Goal: Task Accomplishment & Management: Use online tool/utility

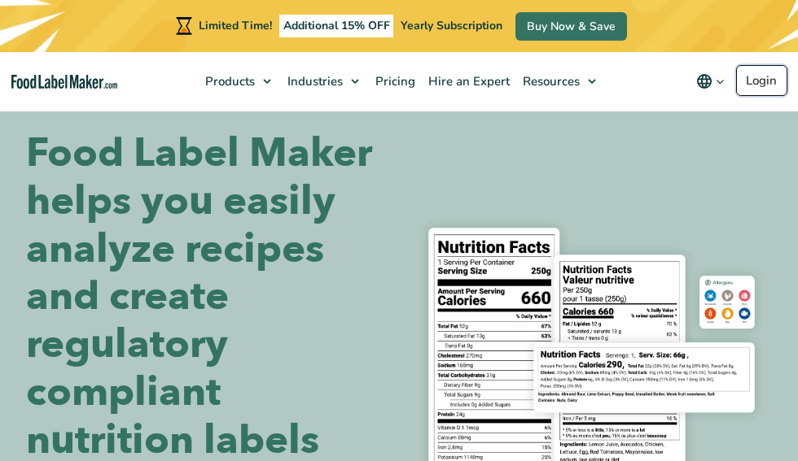
click at [761, 81] on link "Login" at bounding box center [761, 80] width 51 height 31
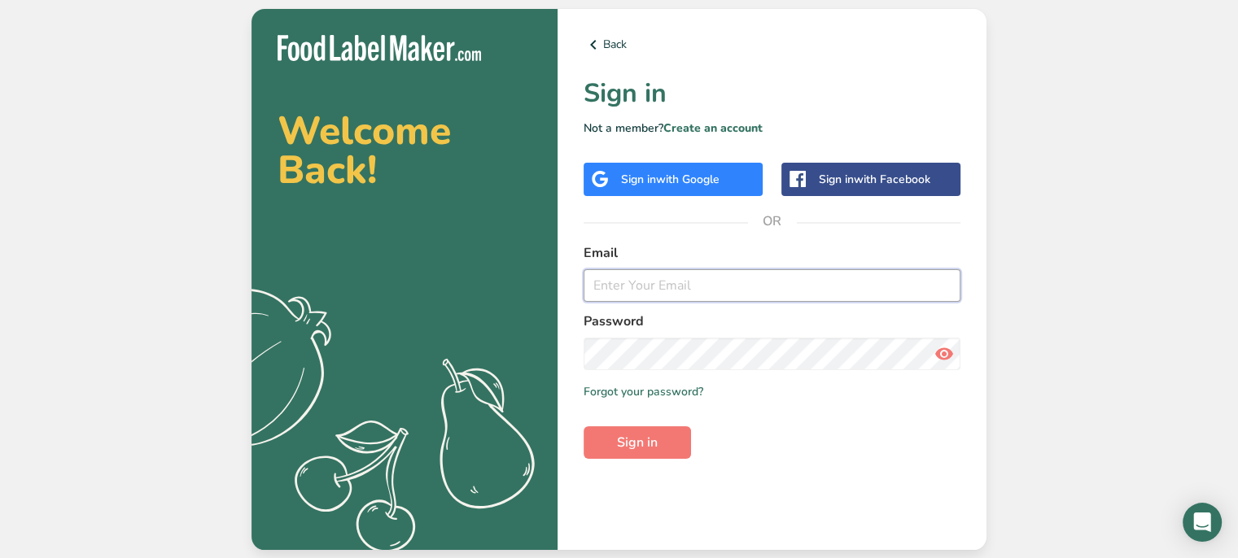
click at [697, 299] on input "email" at bounding box center [772, 285] width 377 height 33
click at [630, 250] on label "Email" at bounding box center [772, 253] width 377 height 20
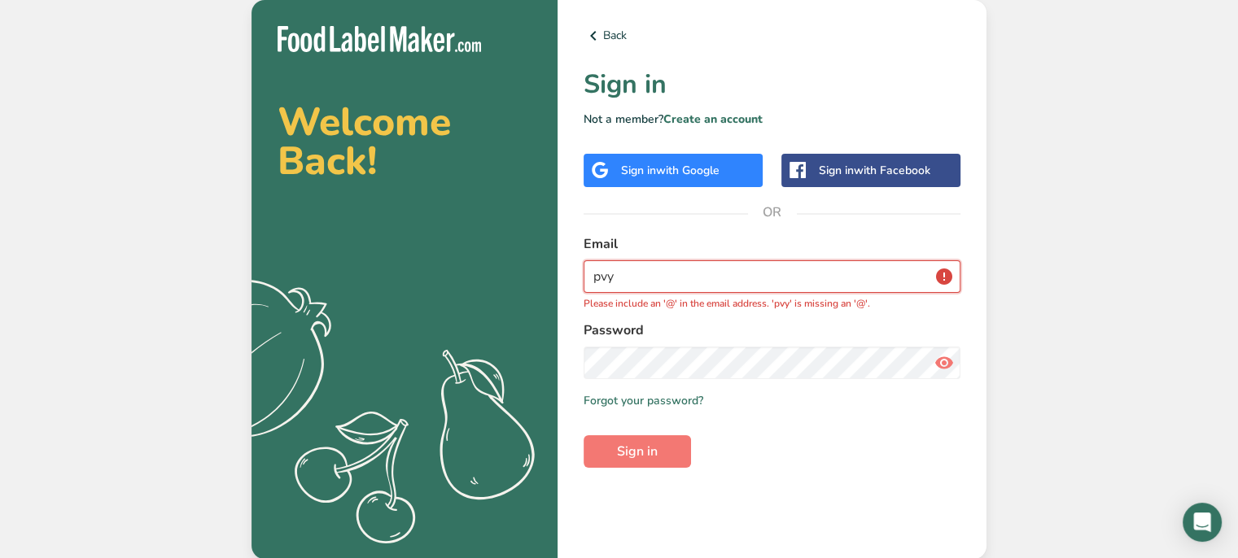
click at [666, 283] on input "pvy" at bounding box center [772, 276] width 377 height 33
click at [663, 282] on input "pvyskocil@" at bounding box center [772, 276] width 377 height 33
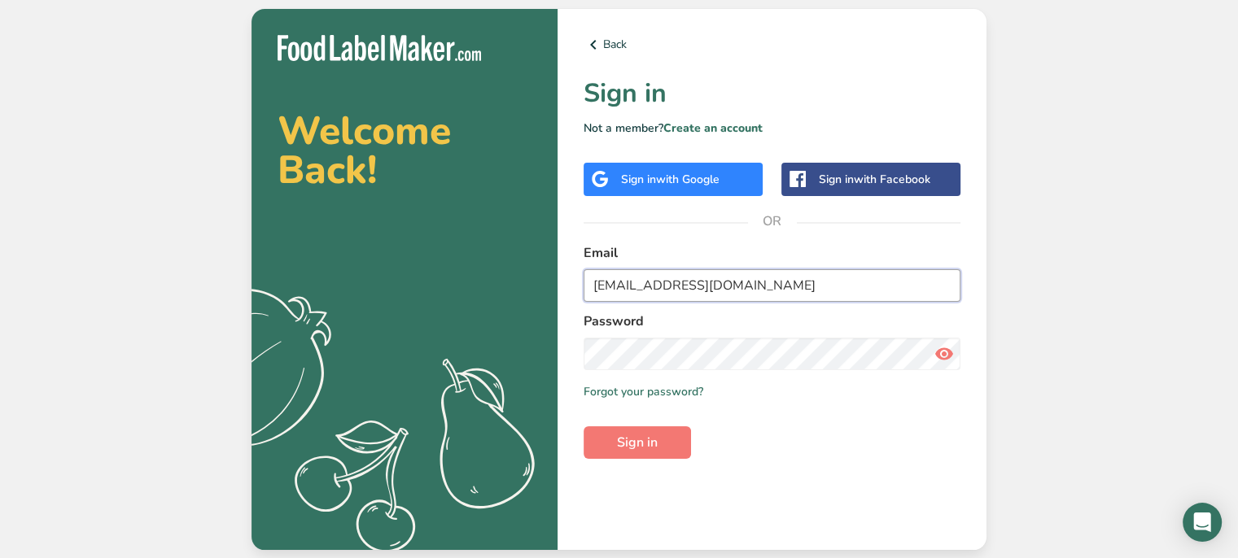
type input "[EMAIL_ADDRESS][DOMAIN_NAME]"
drag, startPoint x: 513, startPoint y: 264, endPoint x: 343, endPoint y: 264, distance: 169.3
click at [343, 264] on section "Welcome Back! .a{fill:#f5f3ed;} Back Sign in Not a member? Create an account Si…" at bounding box center [618, 279] width 735 height 541
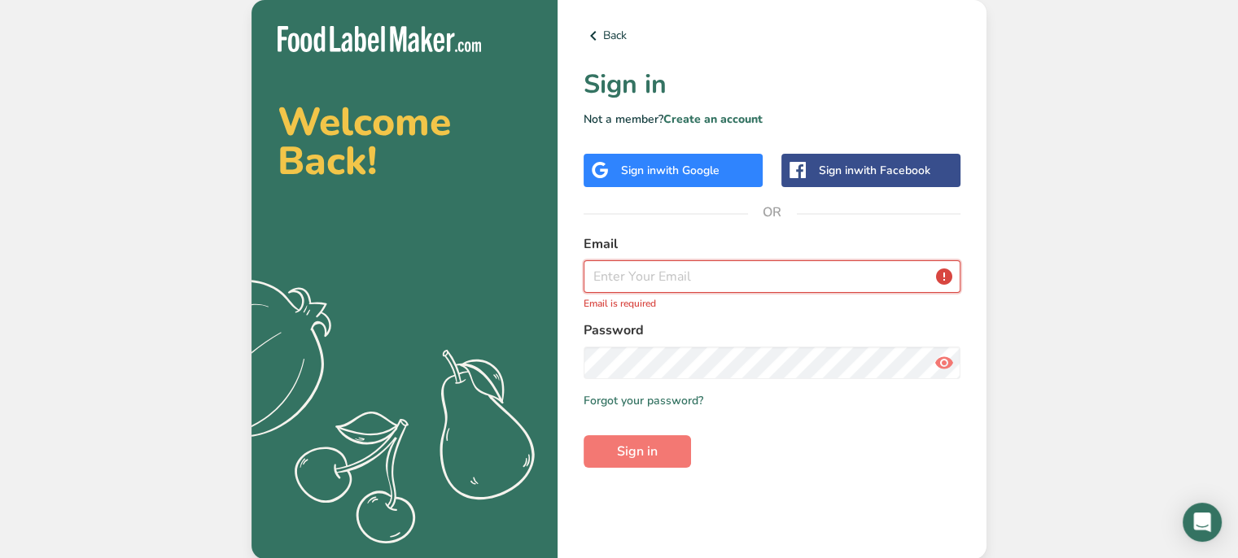
click at [765, 274] on input "email" at bounding box center [772, 276] width 377 height 33
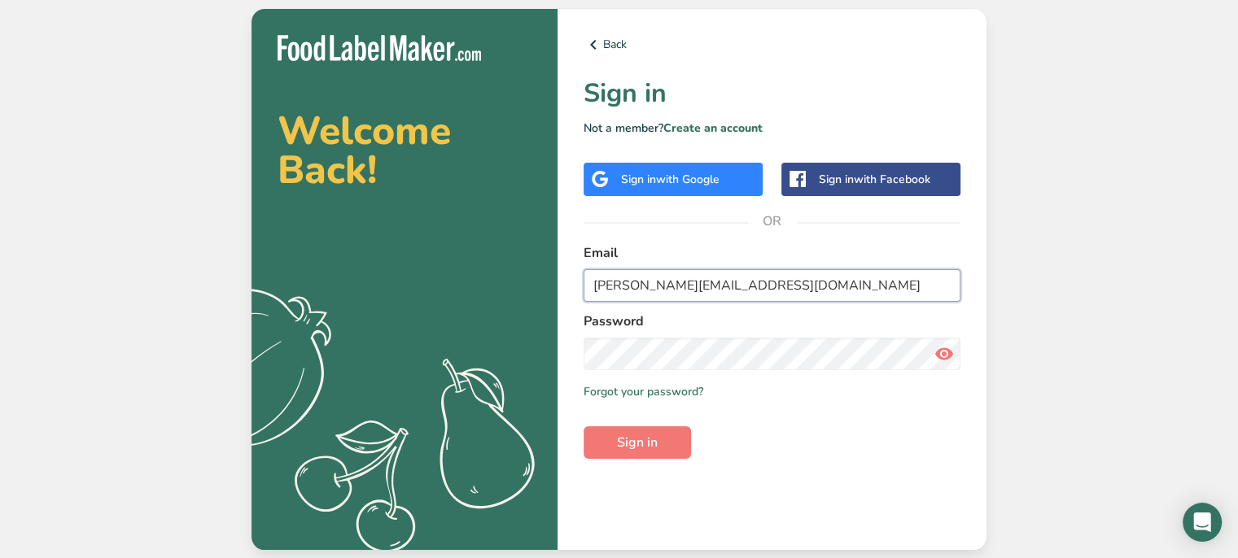
type input "[PERSON_NAME][EMAIL_ADDRESS][DOMAIN_NAME]"
click at [669, 446] on button "Sign in" at bounding box center [637, 442] width 107 height 33
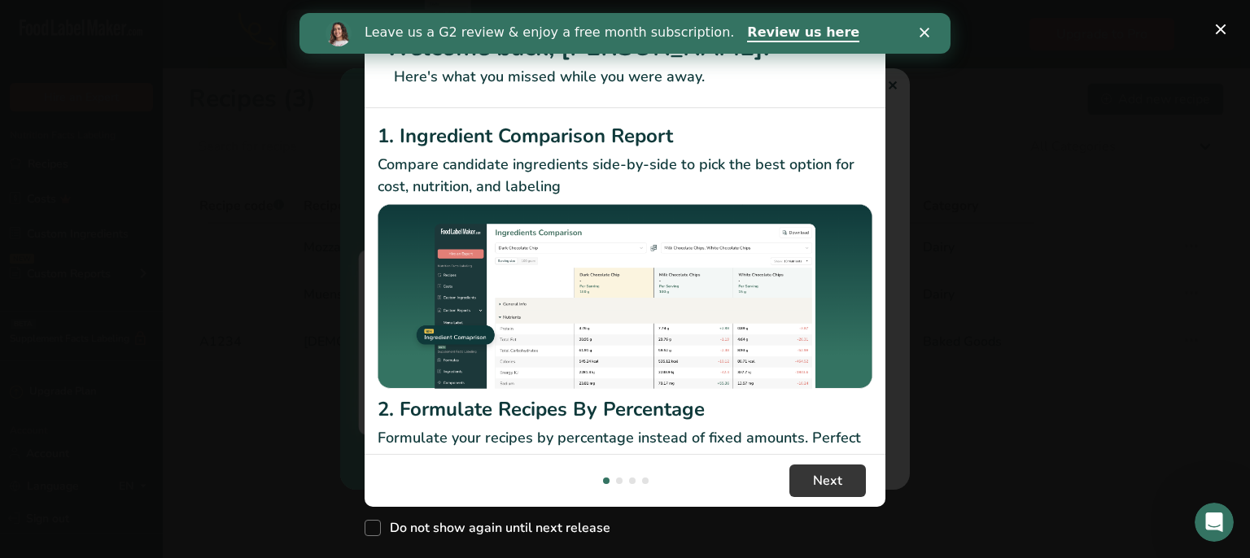
click at [797, 28] on div "Close" at bounding box center [928, 33] width 16 height 10
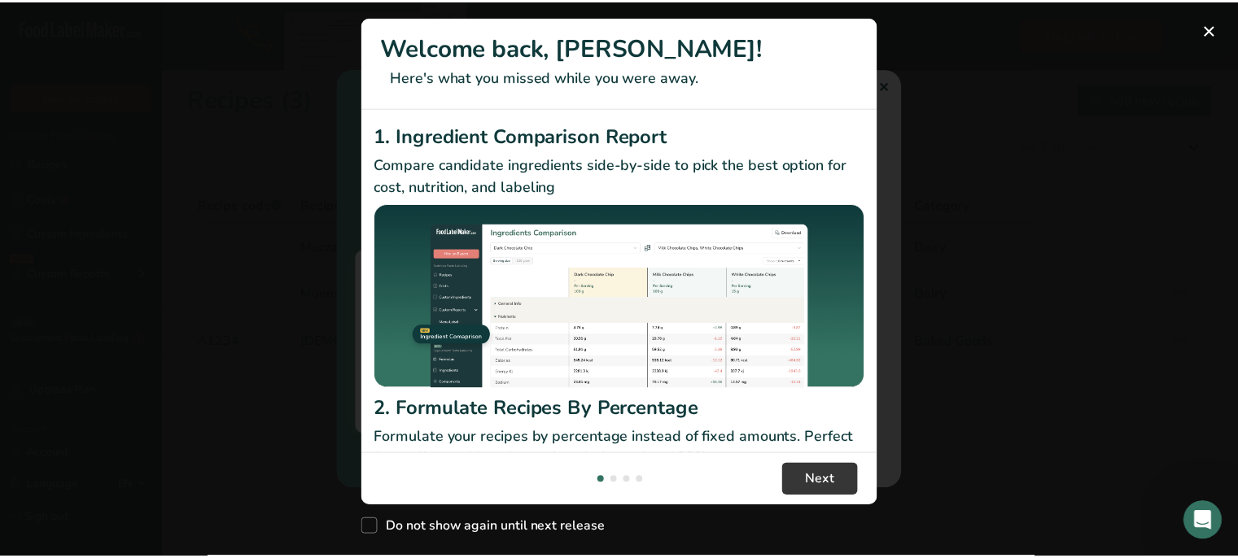
scroll to position [229, 0]
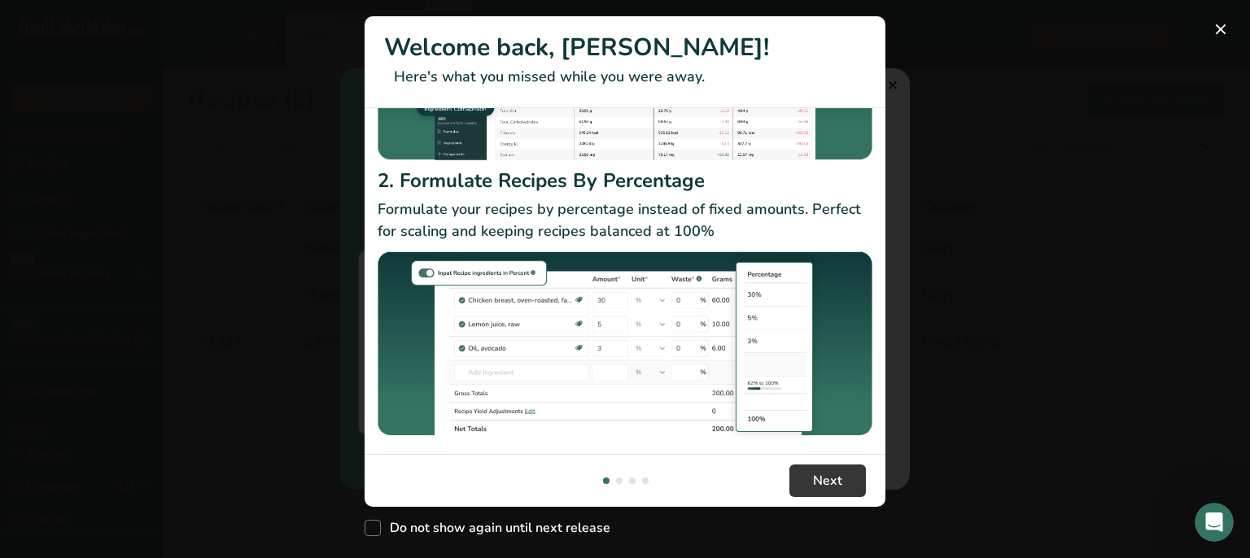
click at [145, 365] on div "New Features" at bounding box center [625, 279] width 1250 height 558
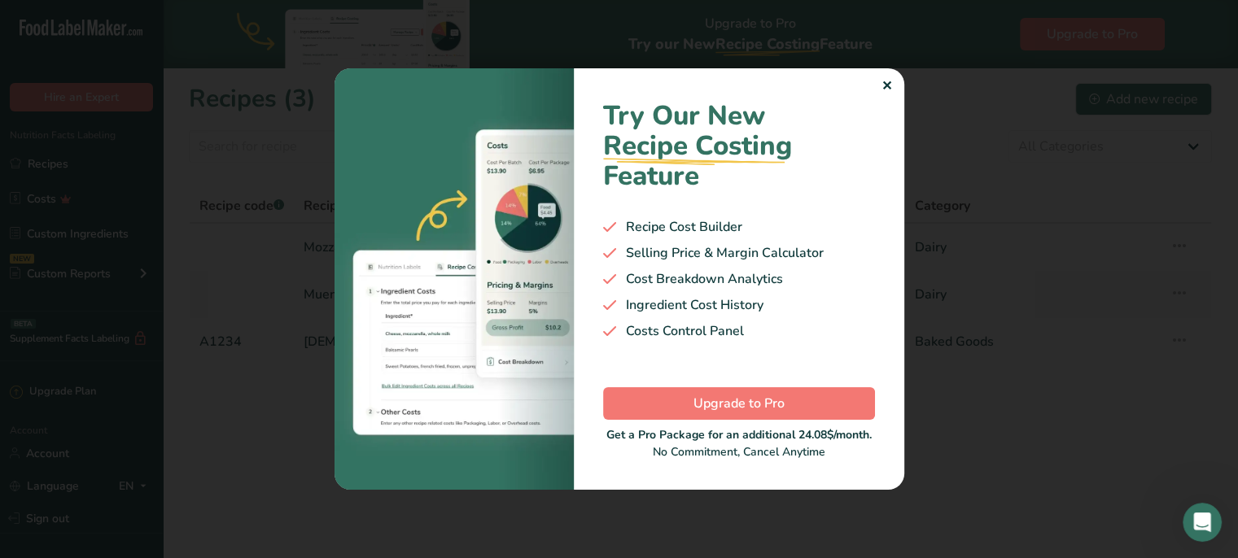
click at [797, 87] on div "Try Our New Recipe Costing .a-29{fill:none;stroke-linecap:round;stroke-width:3p…" at bounding box center [739, 279] width 330 height 422
click at [797, 86] on div "✕" at bounding box center [886, 87] width 11 height 20
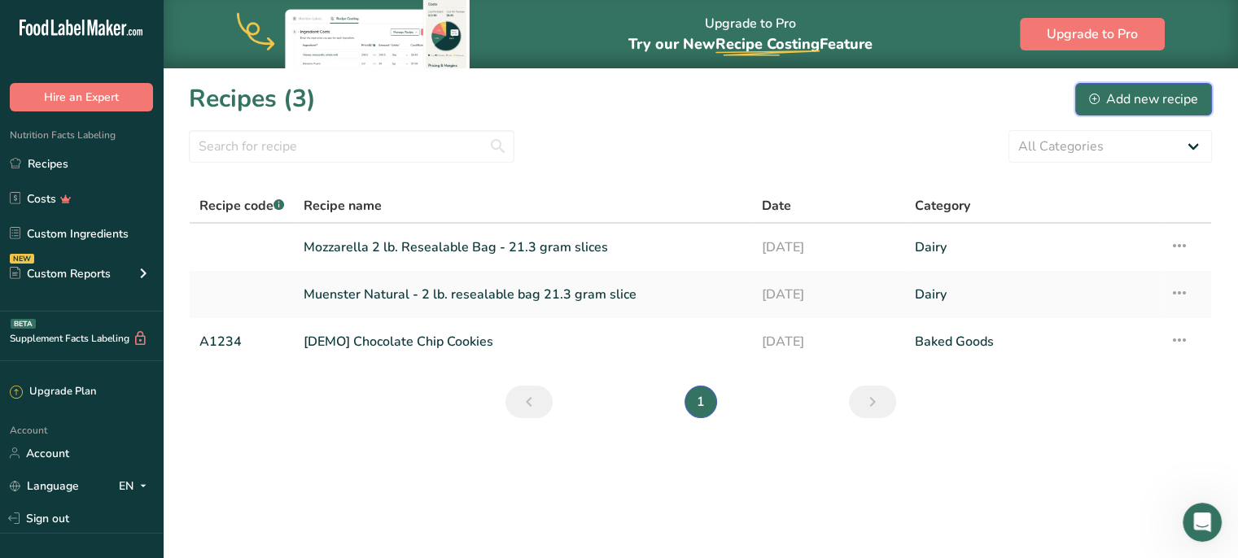
click at [797, 97] on div "Add new recipe" at bounding box center [1143, 100] width 109 height 20
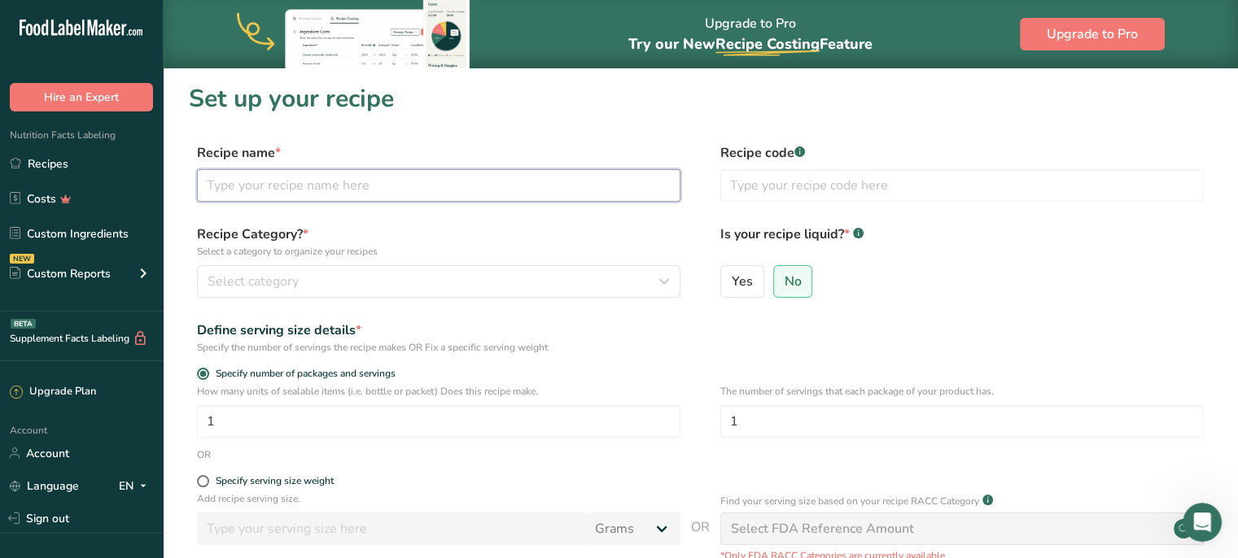
click at [402, 193] on input "text" at bounding box center [438, 185] width 483 height 33
type input "Processed Cheese Product - Cheddar 2 lb resealable product 21 g slices"
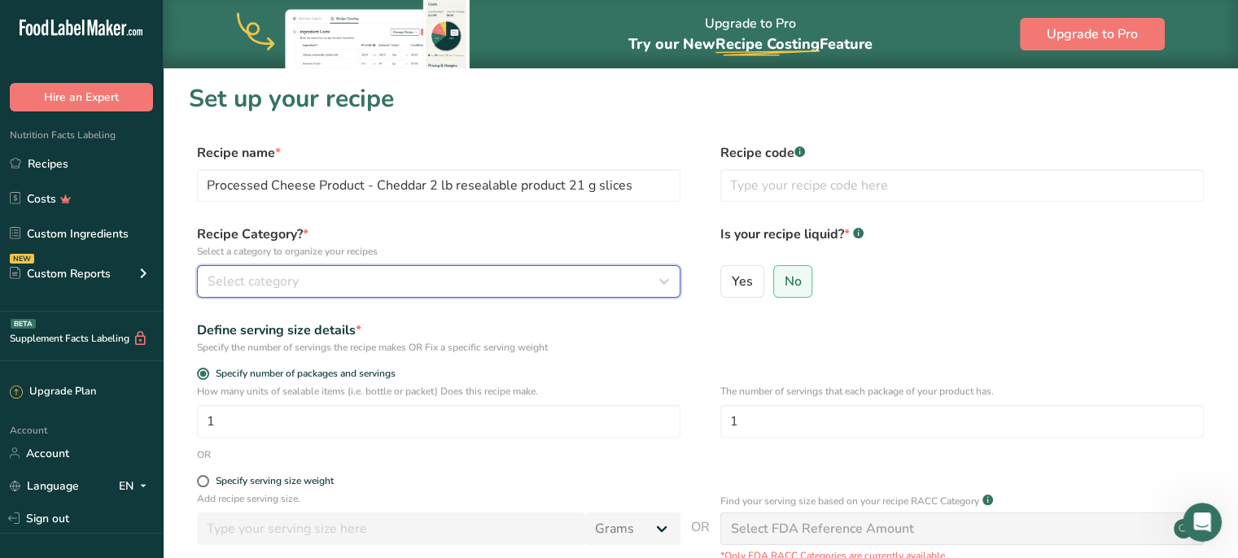
click at [642, 281] on div "Select category" at bounding box center [434, 282] width 453 height 20
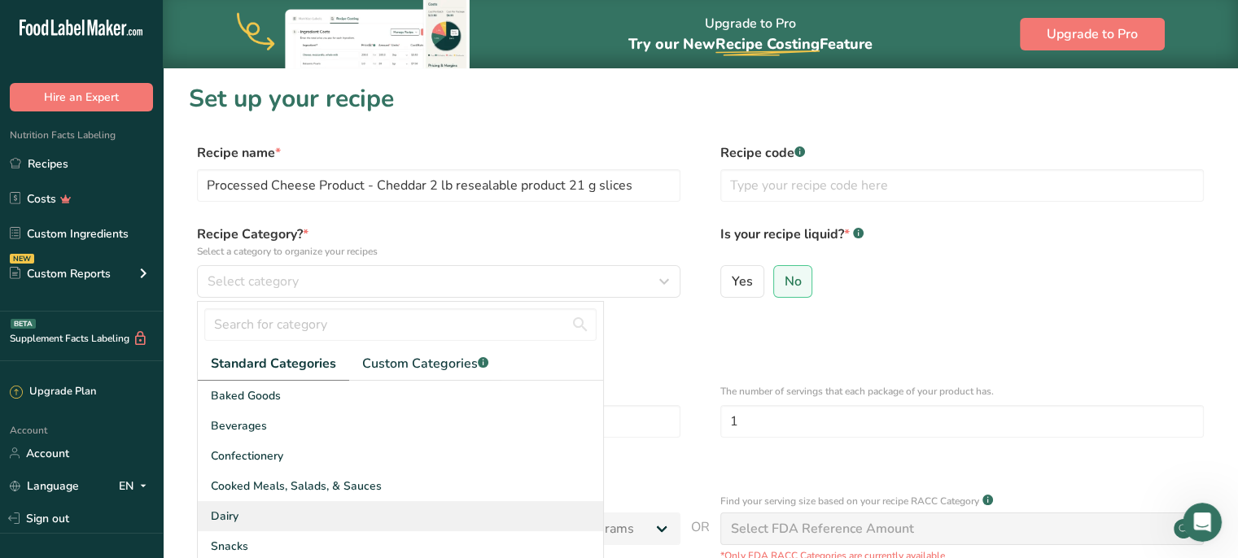
click at [296, 461] on div "Dairy" at bounding box center [400, 516] width 405 height 30
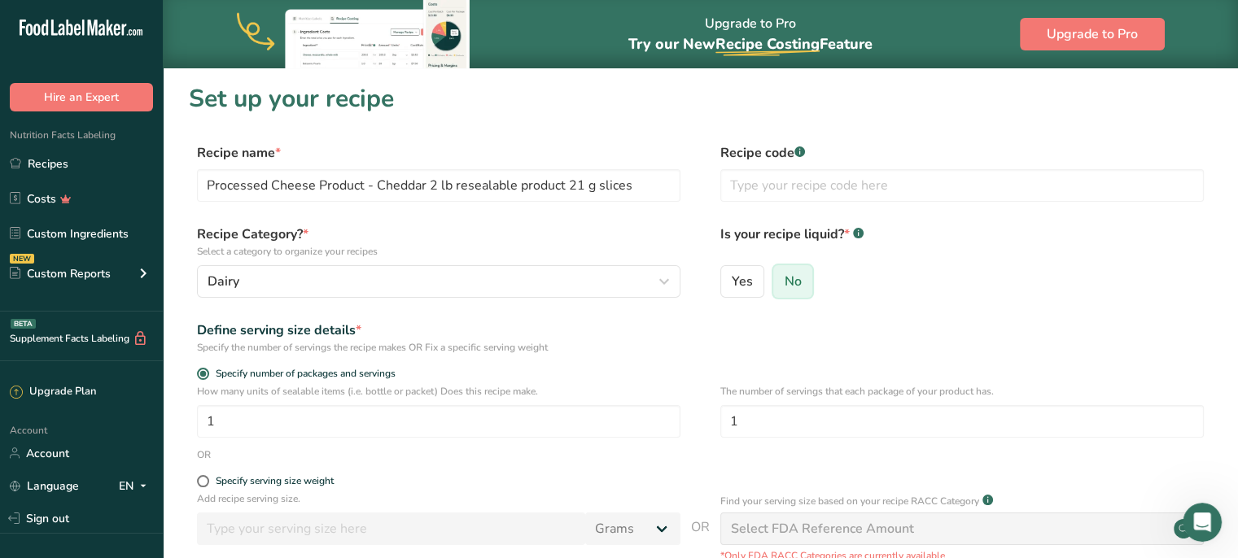
click at [778, 279] on input "No" at bounding box center [779, 281] width 11 height 11
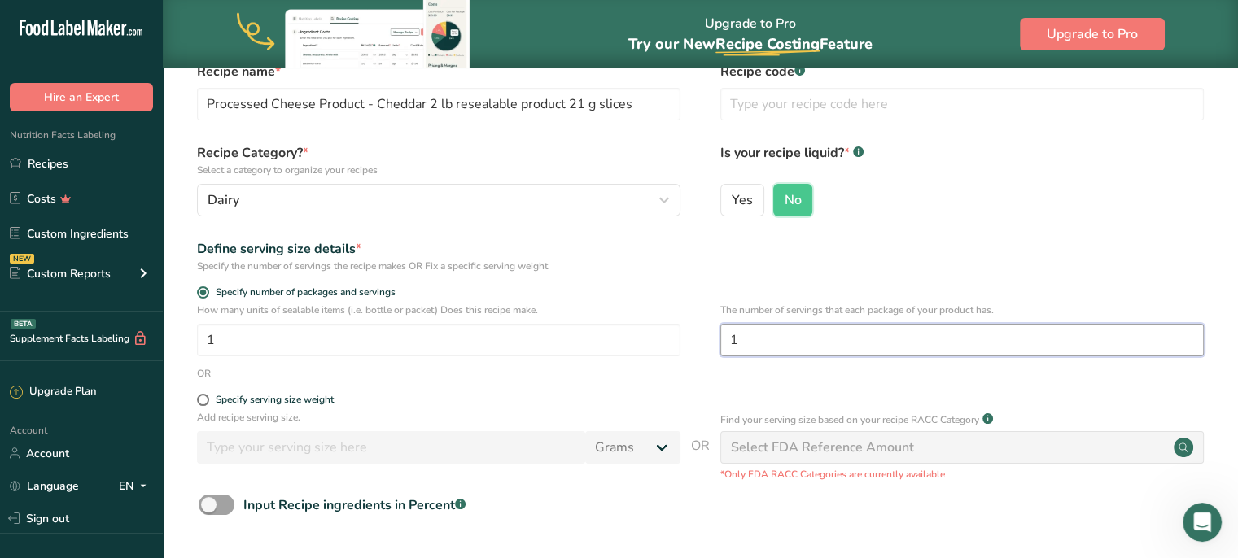
click at [785, 339] on input "1" at bounding box center [961, 340] width 483 height 33
type input "43"
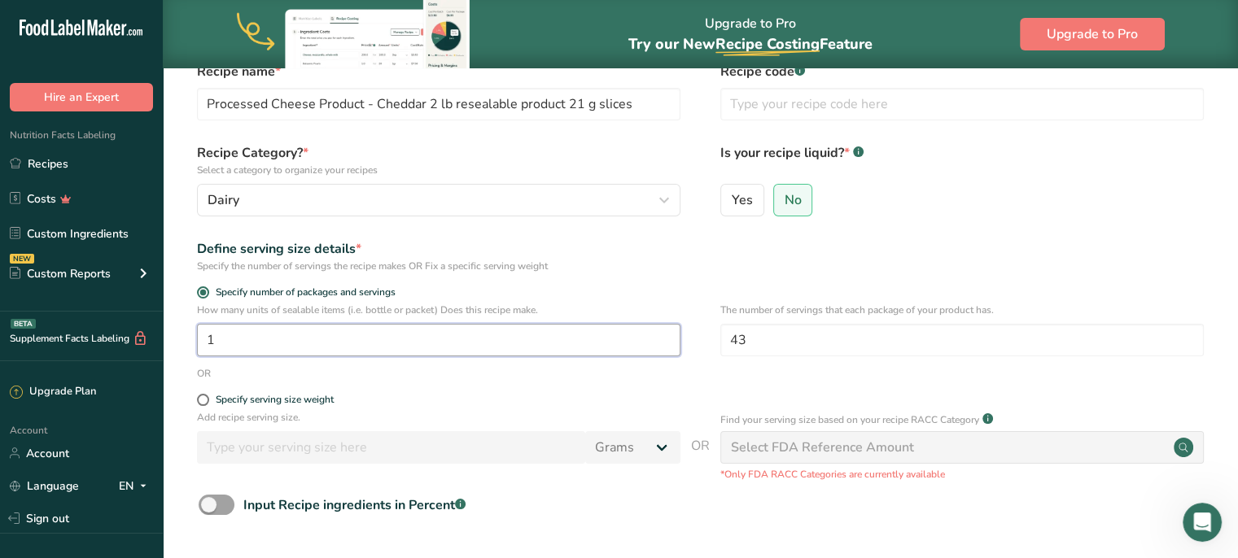
click at [382, 339] on input "1" at bounding box center [438, 340] width 483 height 33
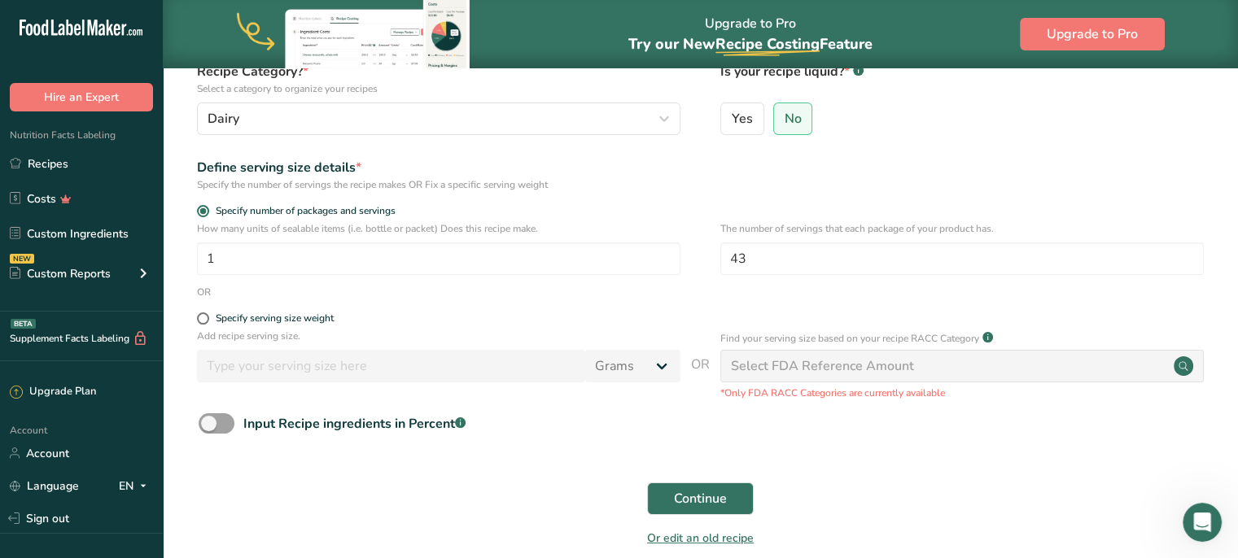
scroll to position [241, 0]
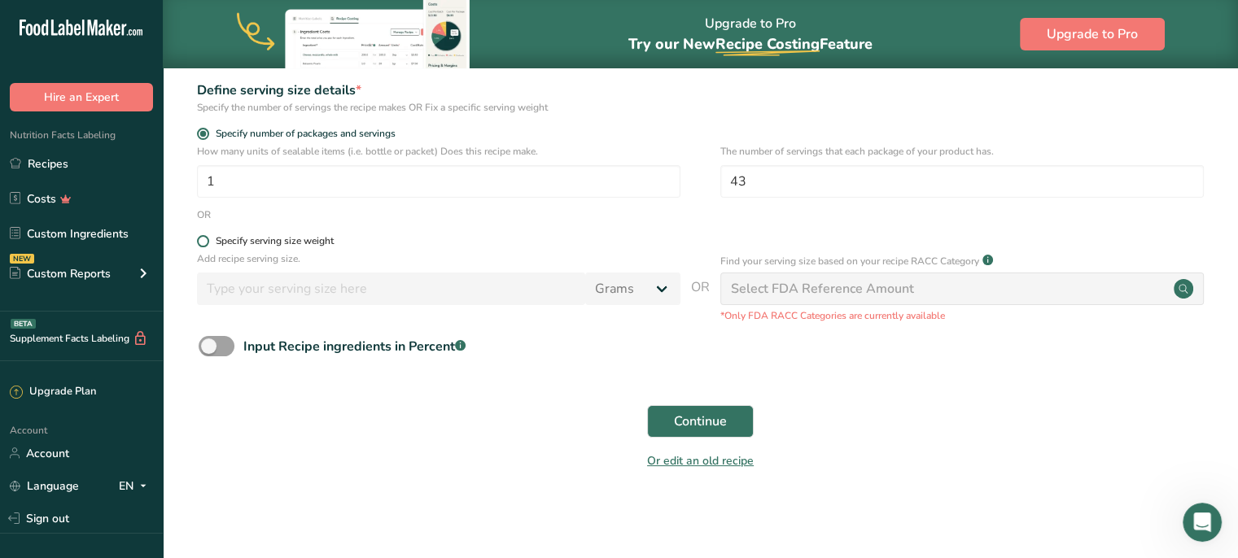
click at [201, 238] on span at bounding box center [203, 241] width 12 height 12
click at [201, 238] on input "Specify serving size weight" at bounding box center [202, 241] width 11 height 11
radio input "true"
radio input "false"
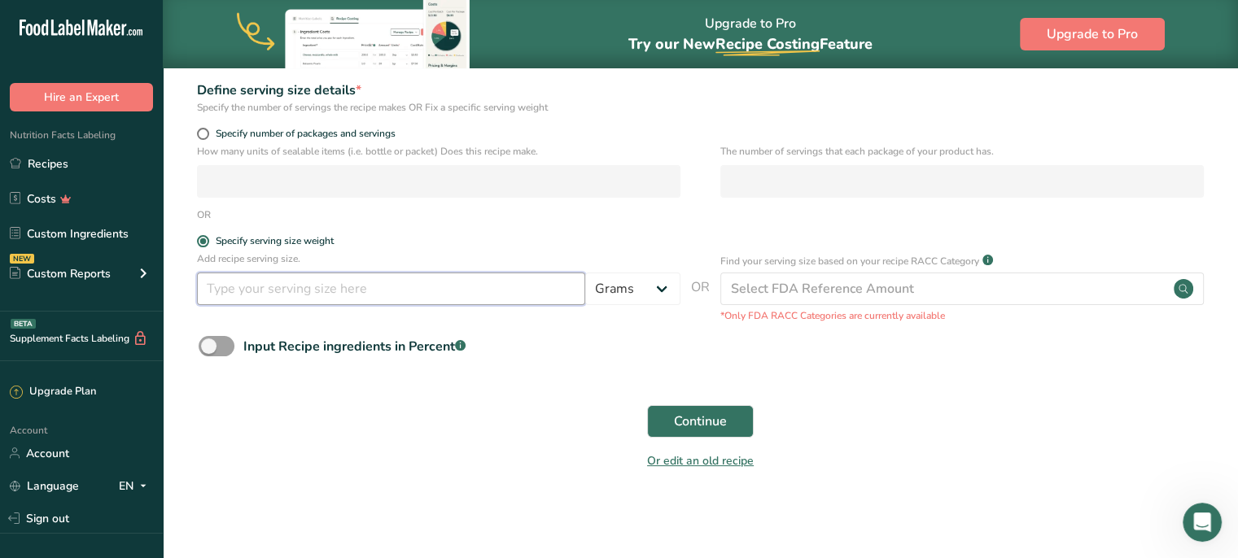
click at [225, 295] on input "number" at bounding box center [391, 289] width 388 height 33
type input "21"
click at [688, 423] on span "Continue" at bounding box center [700, 422] width 53 height 20
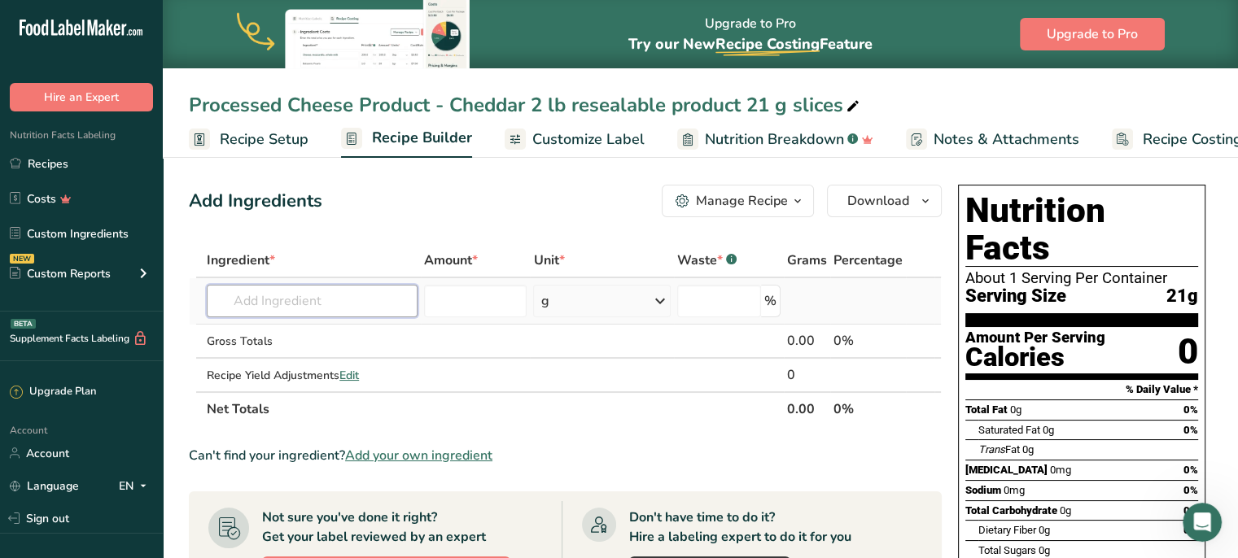
click at [268, 300] on input "text" at bounding box center [312, 301] width 211 height 33
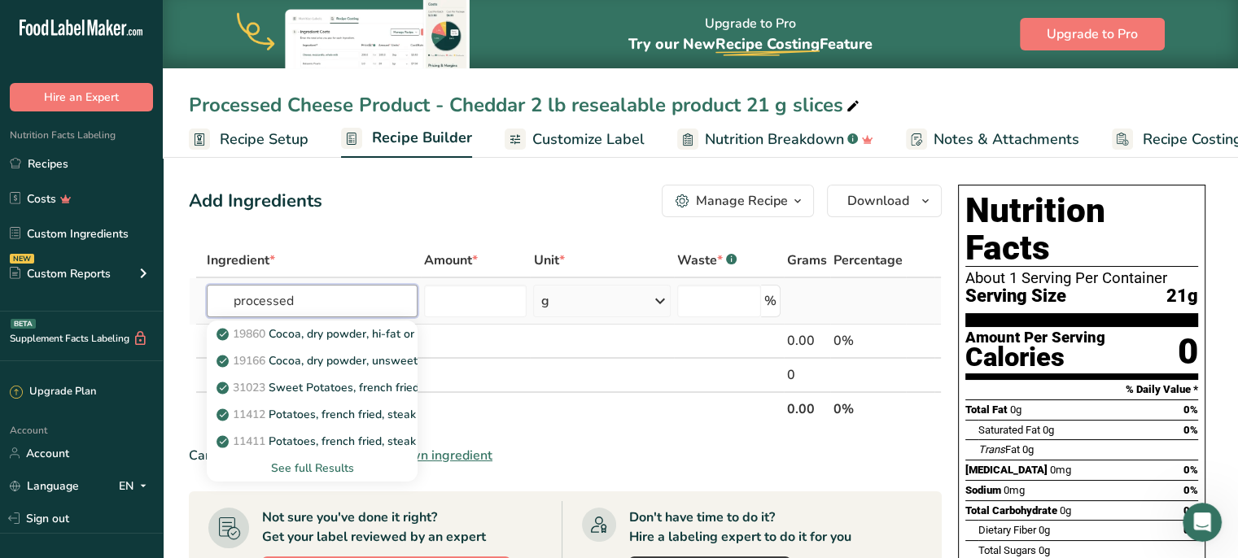
type input "processed"
click at [329, 461] on div "See full Results" at bounding box center [312, 468] width 185 height 17
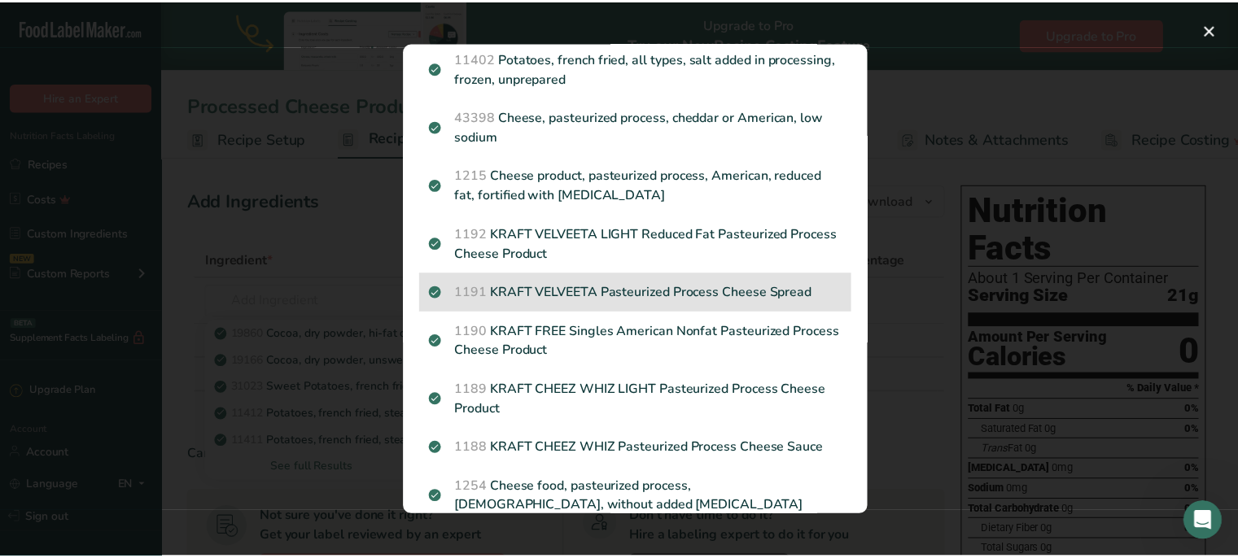
scroll to position [407, 0]
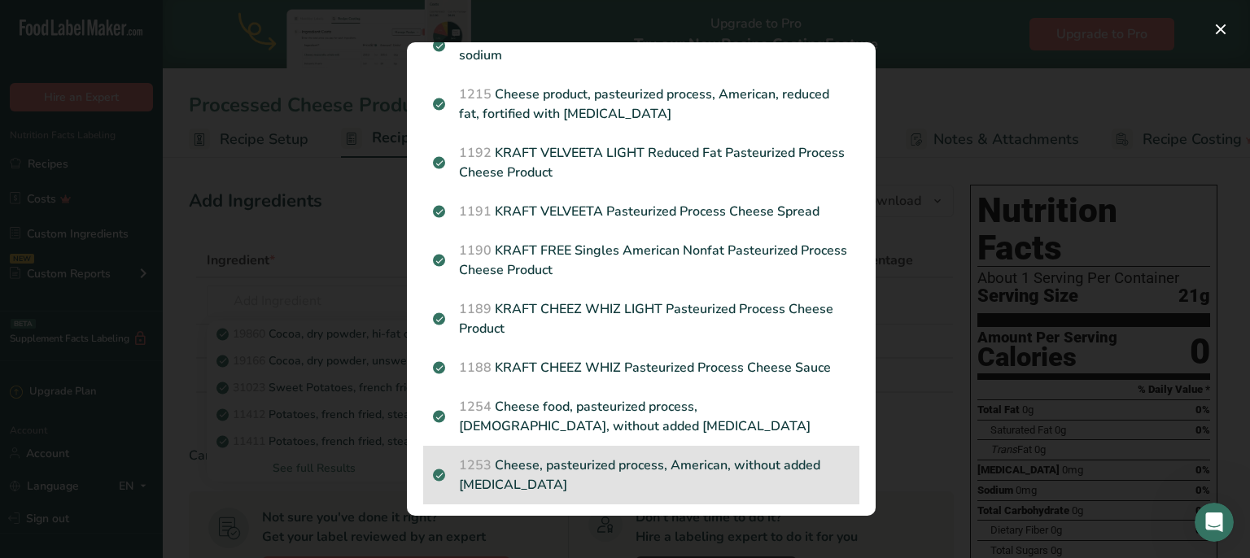
click at [527, 461] on p "1253 Cheese, pasteurized process, [DEMOGRAPHIC_DATA], without added [MEDICAL_DA…" at bounding box center [641, 475] width 417 height 39
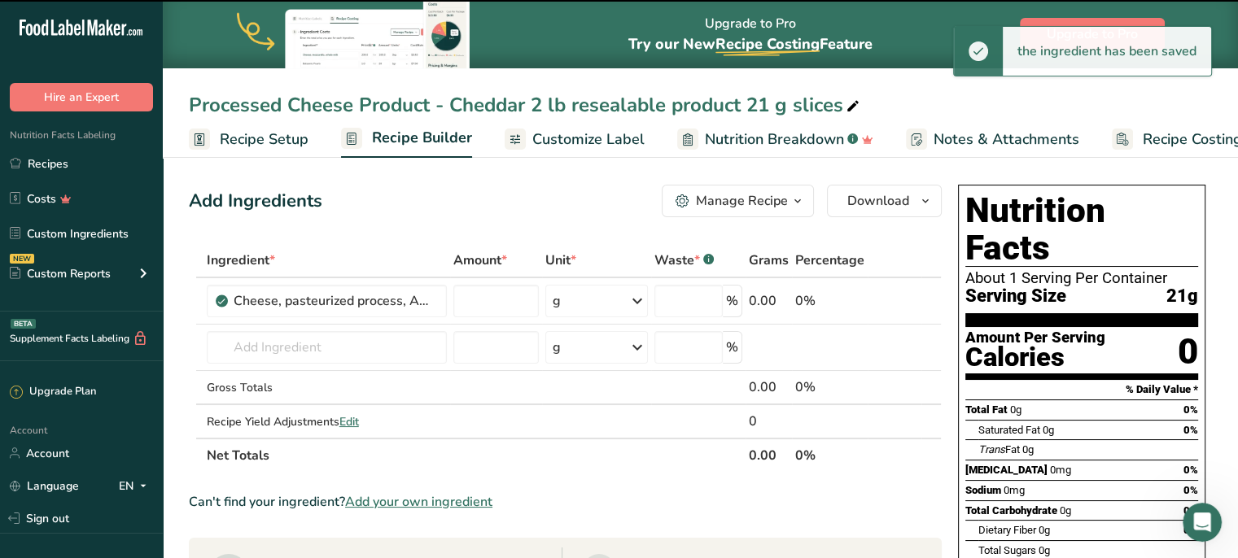
type input "0"
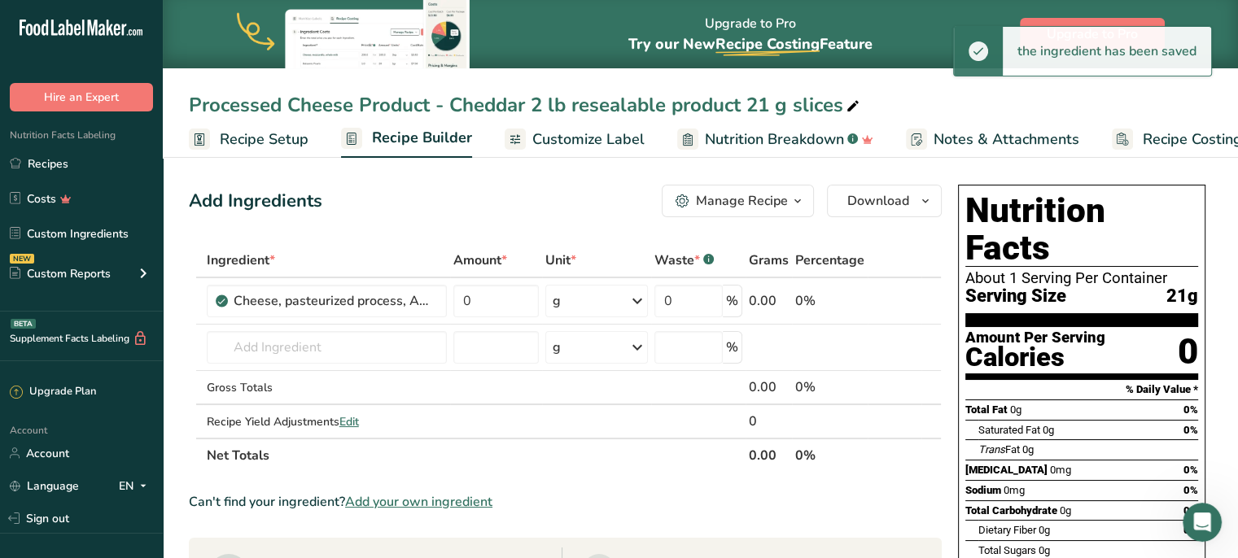
click at [550, 461] on th "Net Totals" at bounding box center [474, 455] width 542 height 34
click at [552, 461] on th "Net Totals" at bounding box center [474, 455] width 542 height 34
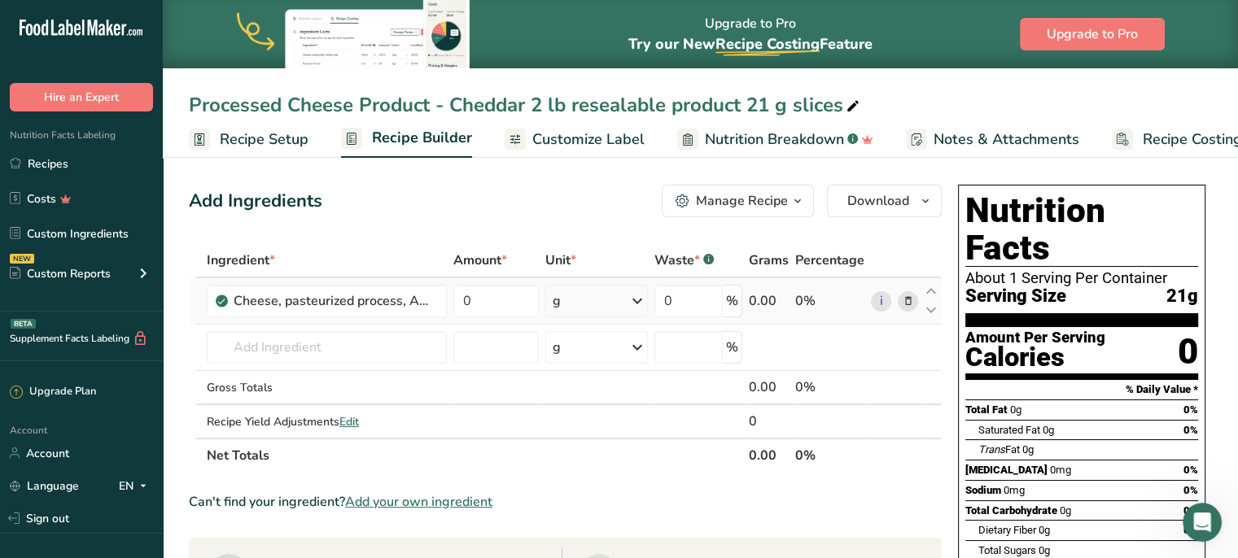
click at [797, 302] on div "0%" at bounding box center [829, 301] width 69 height 20
click at [472, 300] on input "0" at bounding box center [496, 301] width 86 height 33
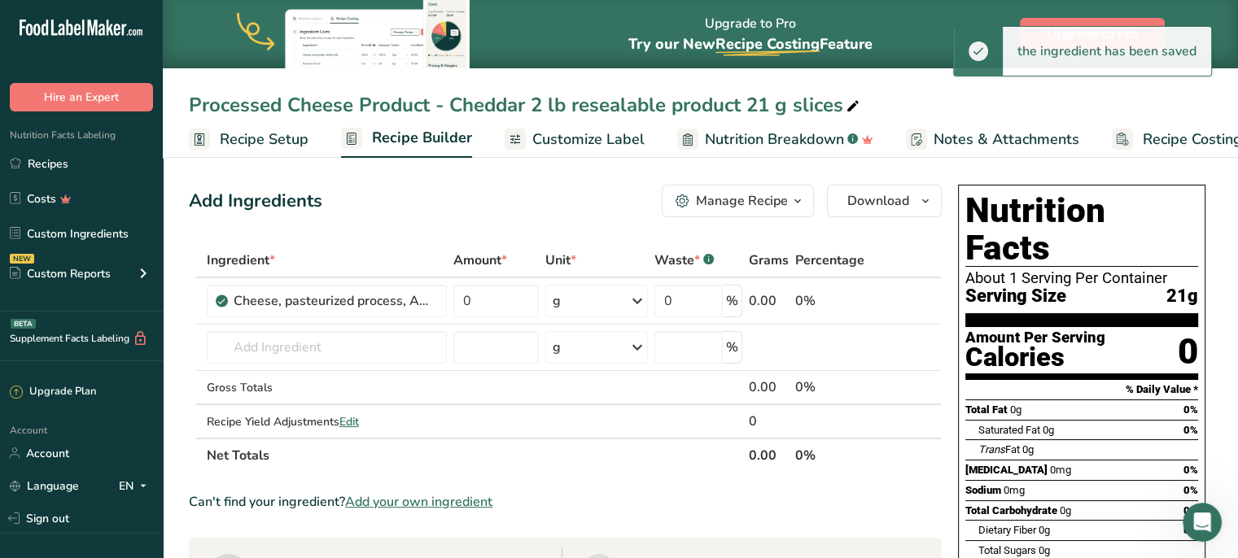
drag, startPoint x: 480, startPoint y: 259, endPoint x: 385, endPoint y: 255, distance: 95.3
click at [385, 255] on div "Ingredient *" at bounding box center [327, 261] width 240 height 20
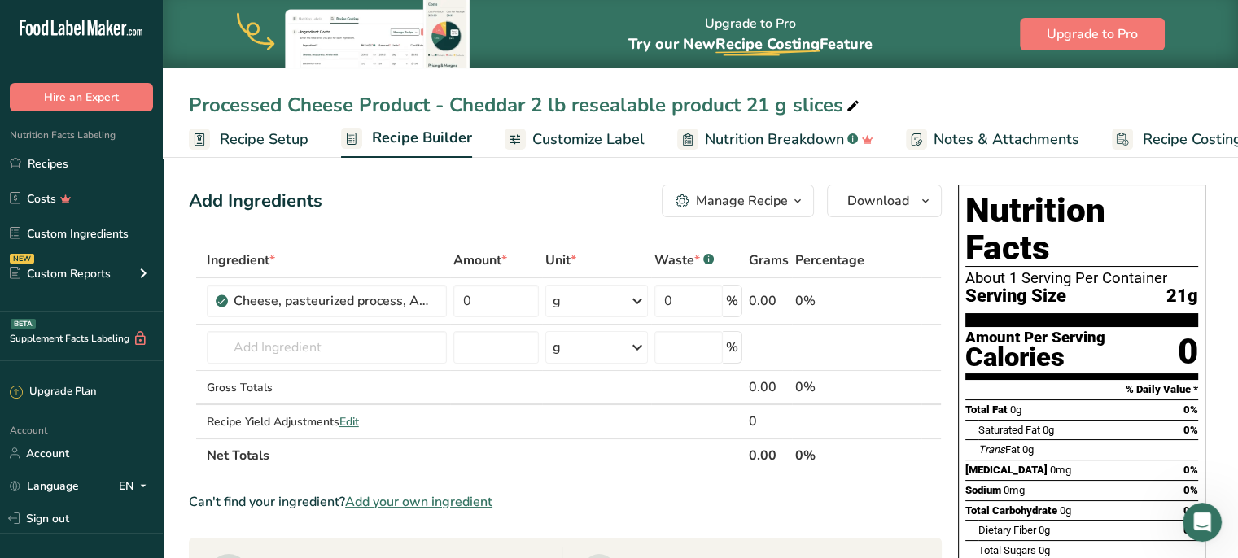
click at [482, 258] on span "Amount *" at bounding box center [480, 261] width 54 height 20
click at [515, 304] on input "0" at bounding box center [496, 301] width 86 height 33
type input "908"
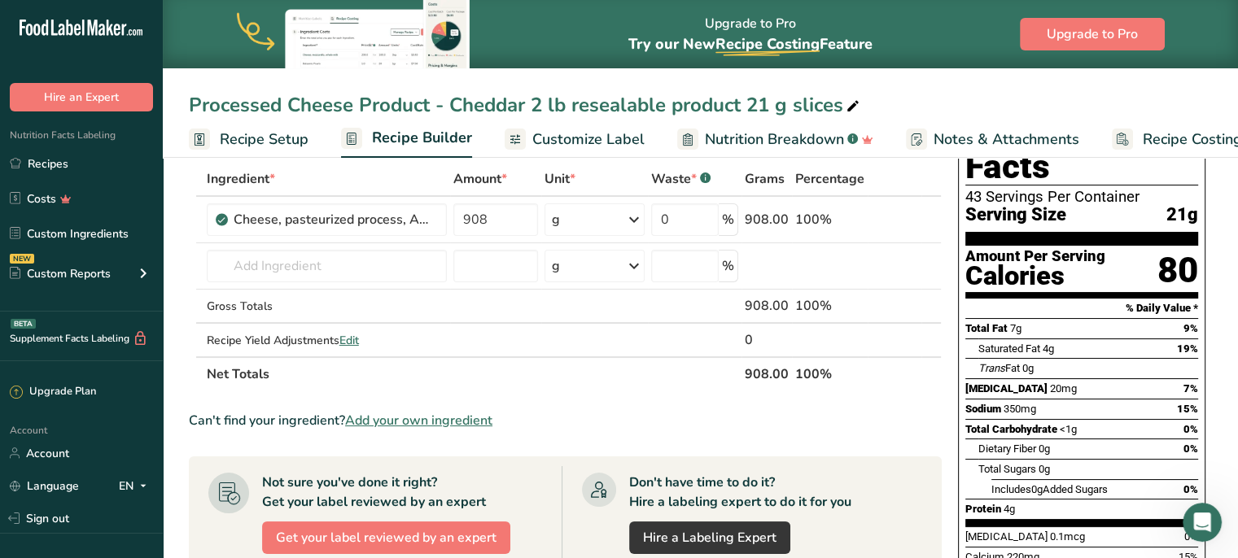
scroll to position [0, 0]
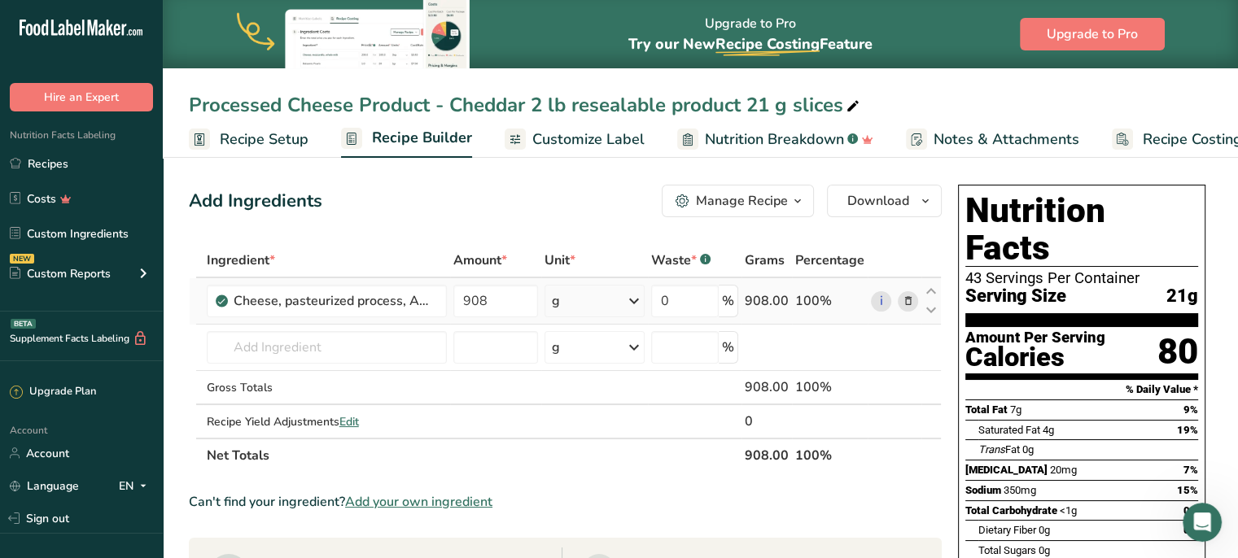
click at [637, 294] on icon at bounding box center [634, 300] width 20 height 29
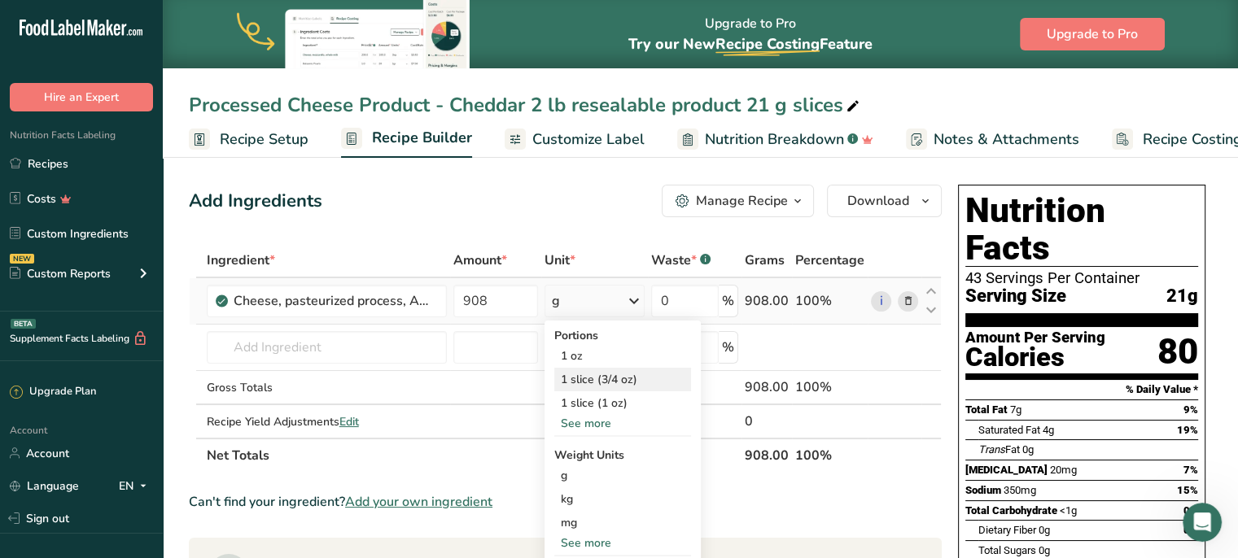
click at [620, 378] on div "1 slice (3/4 oz)" at bounding box center [622, 380] width 137 height 24
